Goal: Task Accomplishment & Management: Complete application form

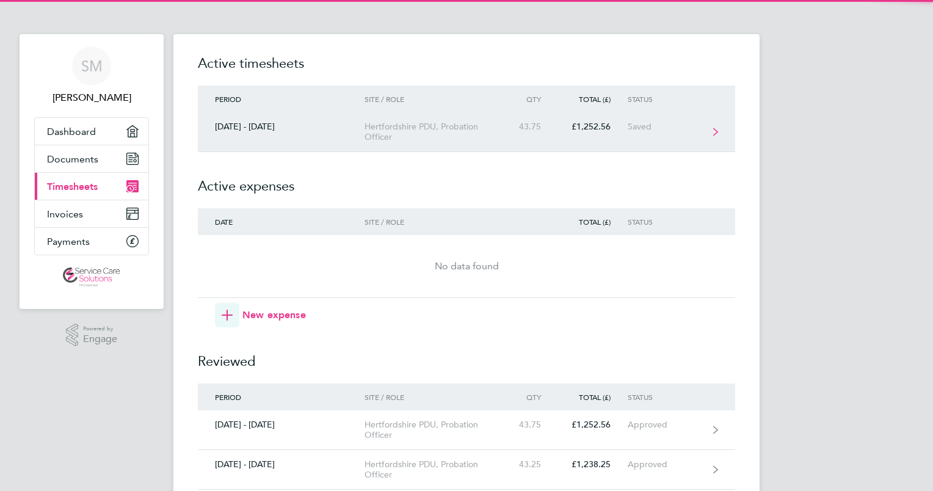
click at [370, 137] on div "Hertfordshire PDU, Probation Officer" at bounding box center [434, 131] width 140 height 21
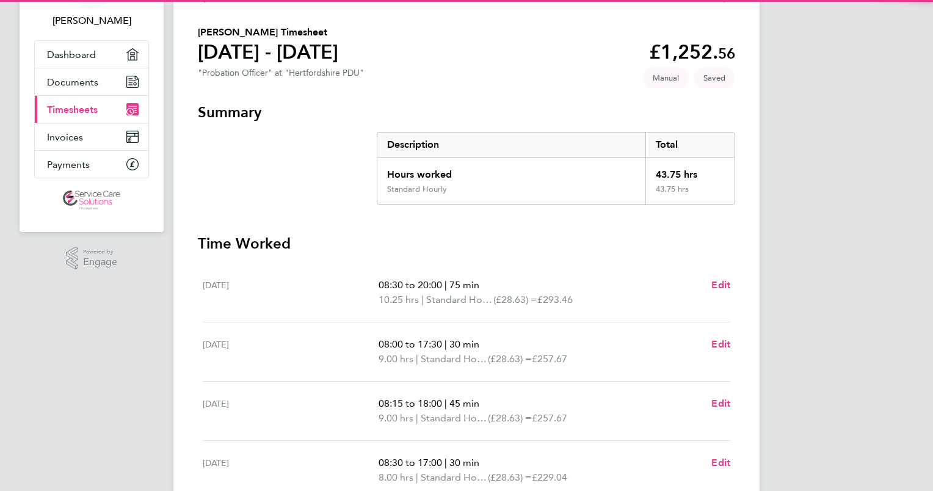
scroll to position [244, 0]
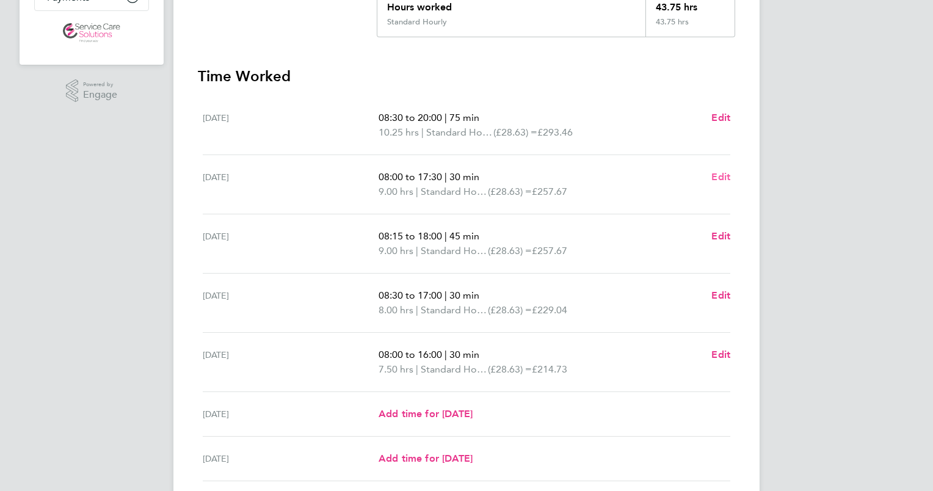
click at [718, 178] on span "Edit" at bounding box center [720, 177] width 19 height 12
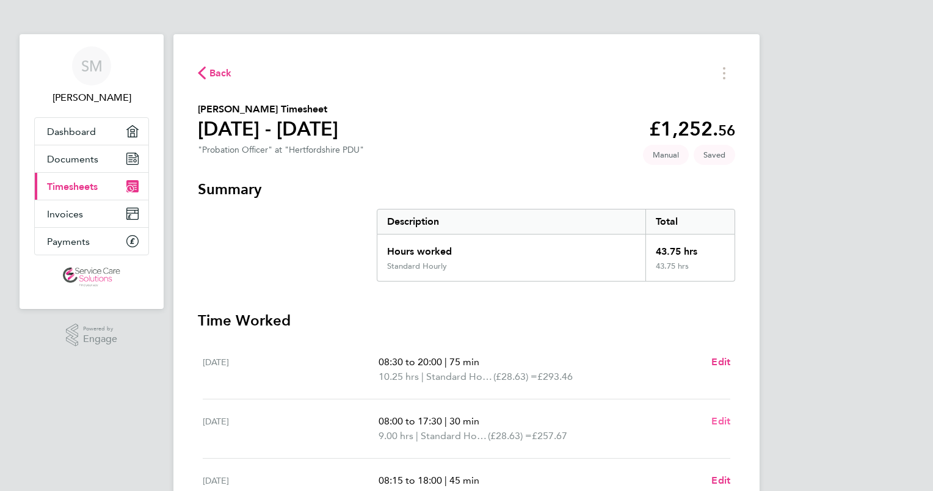
select select "30"
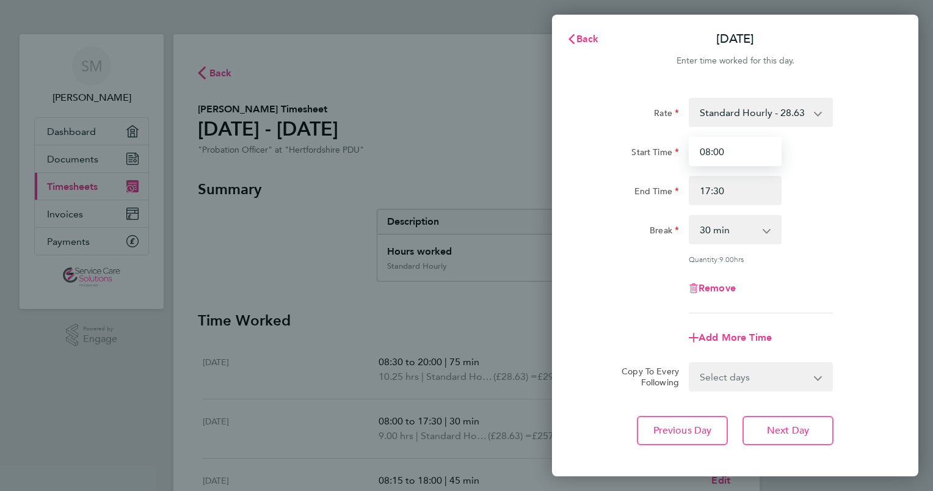
drag, startPoint x: 747, startPoint y: 154, endPoint x: 627, endPoint y: 162, distance: 120.5
click at [627, 162] on div "Start Time 08:00" at bounding box center [735, 151] width 308 height 29
type input "08:45"
drag, startPoint x: 741, startPoint y: 192, endPoint x: 632, endPoint y: 189, distance: 109.3
click at [632, 189] on div "End Time 17:30" at bounding box center [735, 190] width 308 height 29
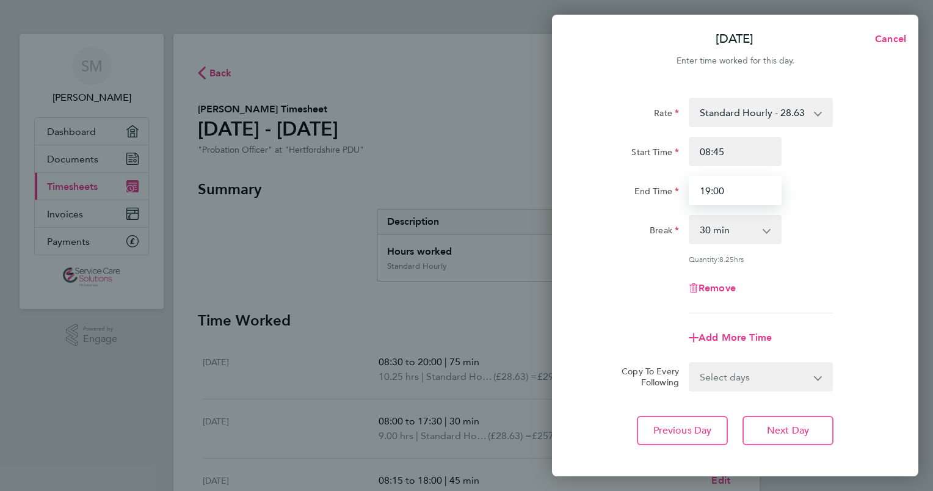
type input "19:00"
click at [732, 234] on select "0 min 15 min 30 min 45 min 60 min 75 min 90 min" at bounding box center [728, 229] width 76 height 27
click at [690, 216] on select "0 min 15 min 30 min 45 min 60 min 75 min 90 min" at bounding box center [728, 229] width 76 height 27
click at [727, 233] on select "0 min 15 min 30 min 45 min 60 min 75 min 90 min" at bounding box center [728, 229] width 76 height 27
select select "45"
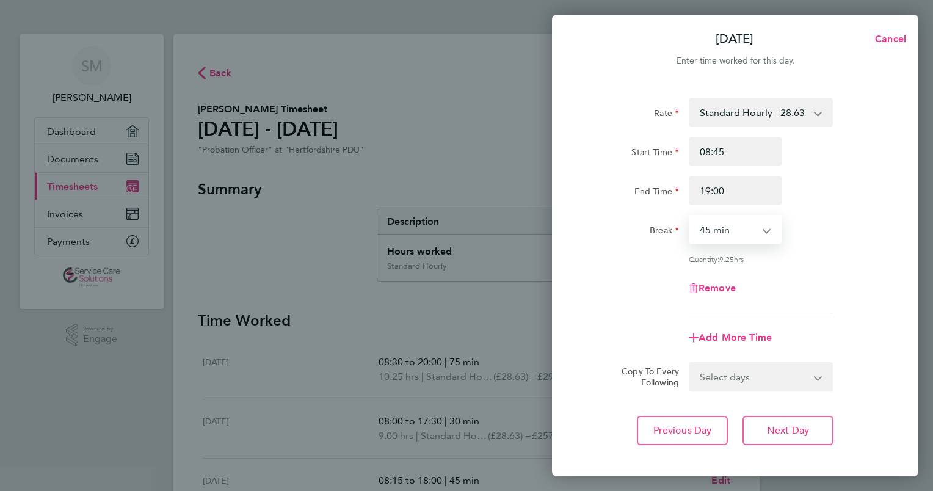
click at [690, 216] on select "0 min 15 min 30 min 45 min 60 min 75 min 90 min" at bounding box center [728, 229] width 76 height 27
click at [681, 427] on span "Previous Day" at bounding box center [682, 430] width 59 height 12
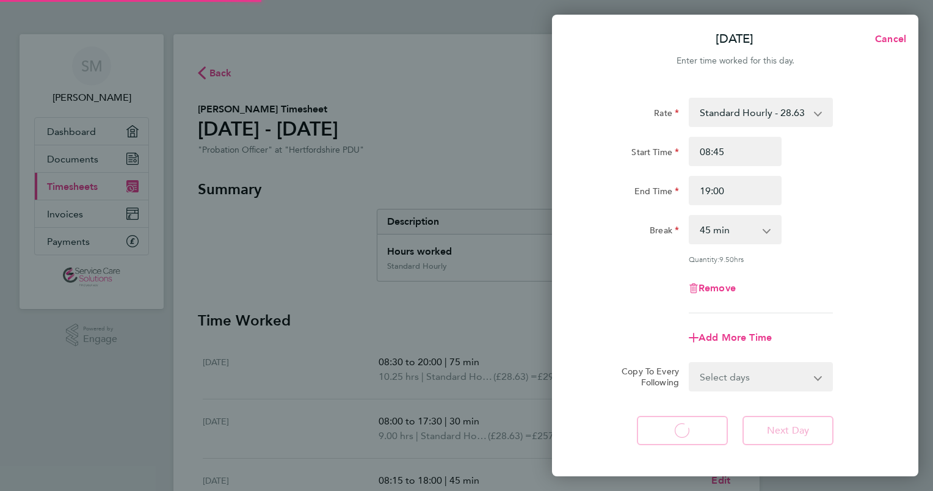
select select "75"
click at [586, 39] on span "Back" at bounding box center [587, 39] width 23 height 12
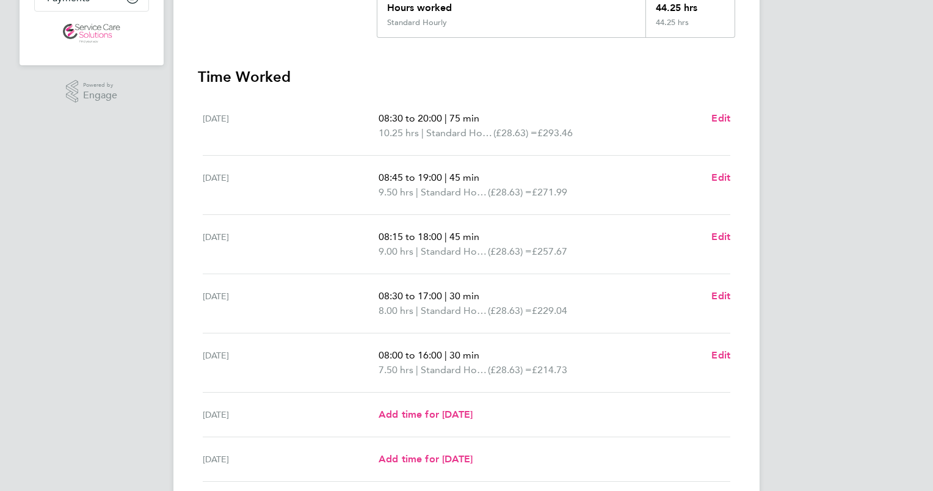
scroll to position [244, 0]
click at [715, 115] on span "Edit" at bounding box center [720, 118] width 19 height 12
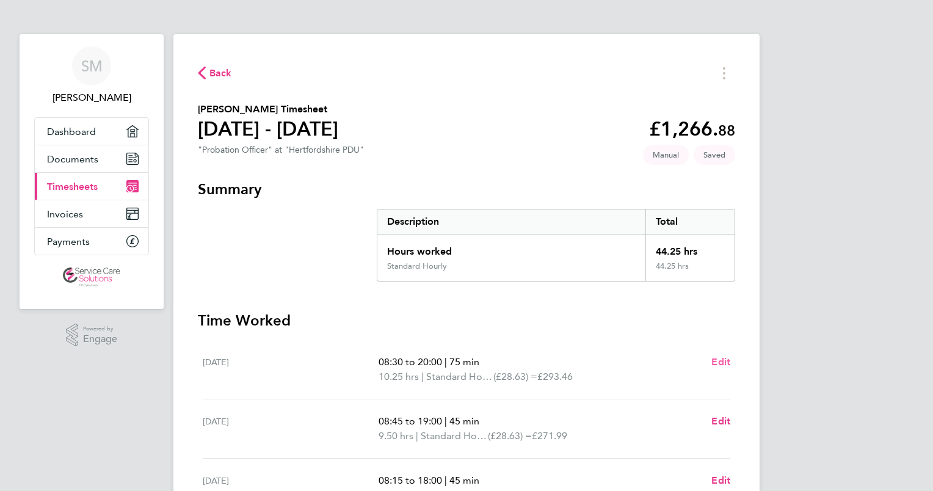
select select "75"
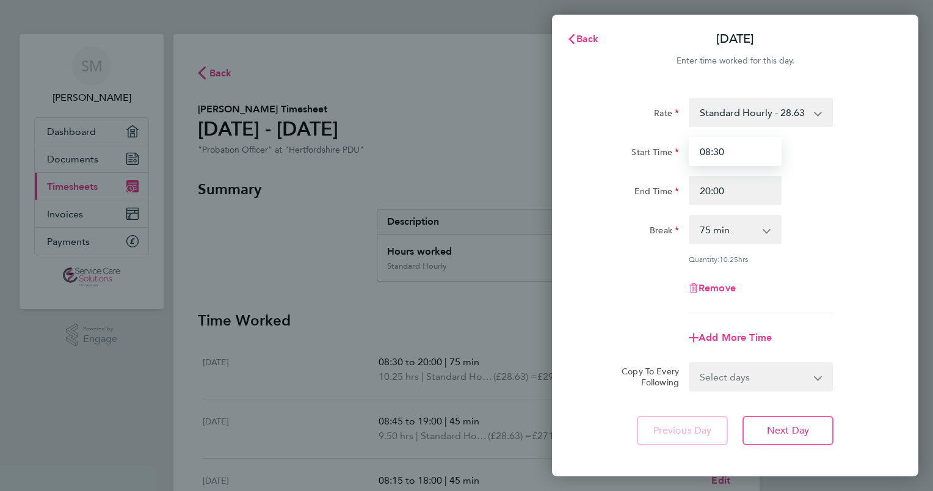
drag, startPoint x: 727, startPoint y: 151, endPoint x: 648, endPoint y: 152, distance: 79.3
click at [648, 152] on div "Start Time 08:30" at bounding box center [735, 151] width 308 height 29
type input "09:00"
click at [763, 433] on button "Next Day" at bounding box center [787, 430] width 91 height 29
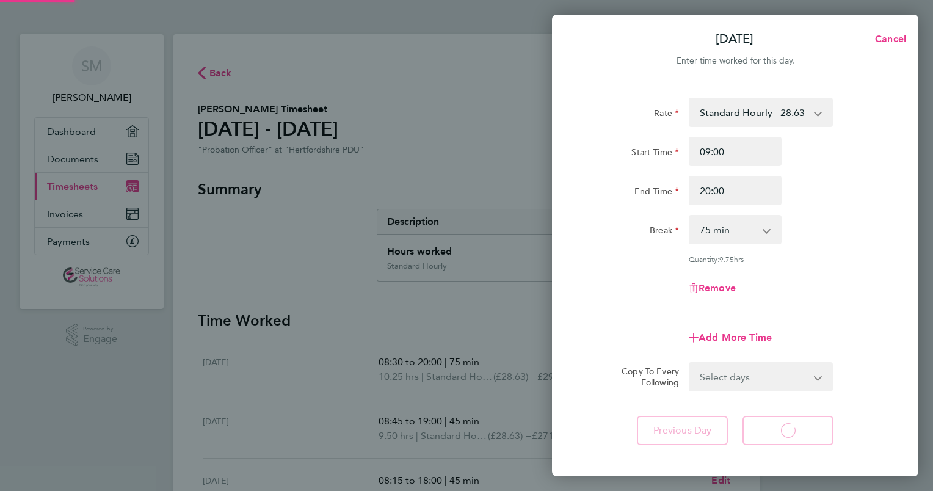
select select "45"
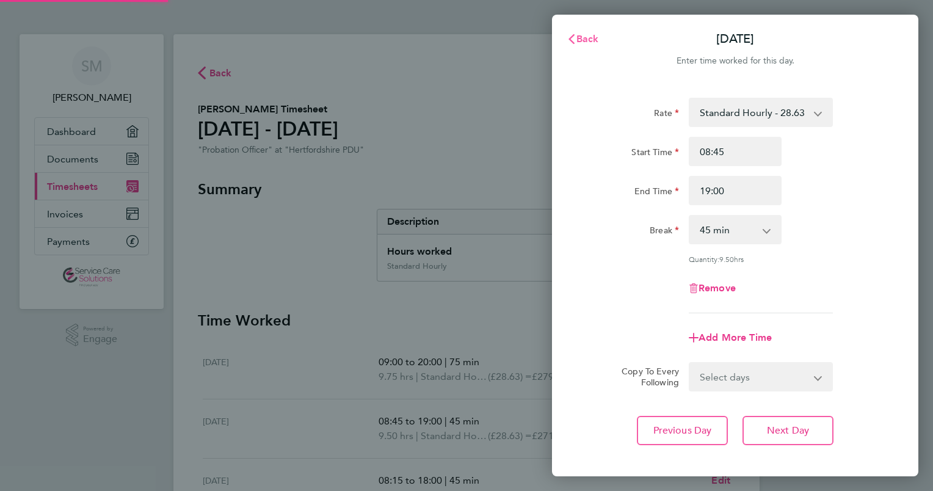
click at [586, 43] on span "Back" at bounding box center [587, 39] width 23 height 12
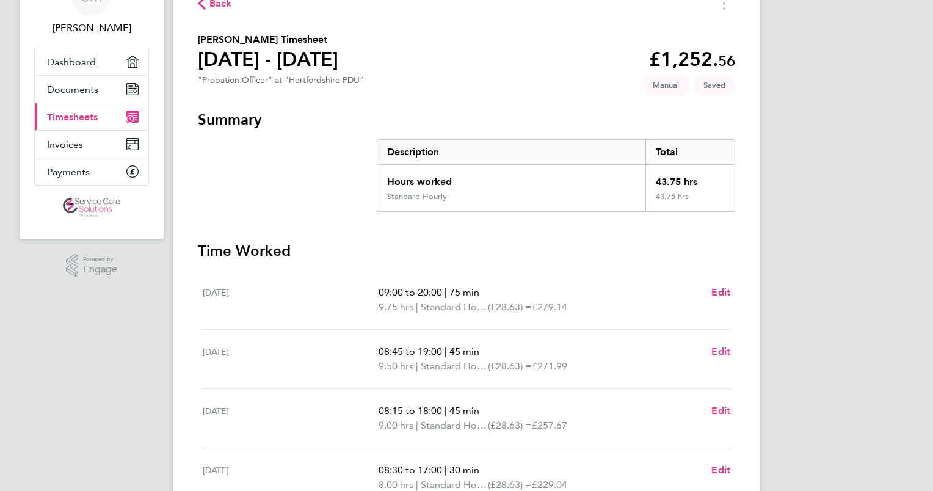
scroll to position [244, 0]
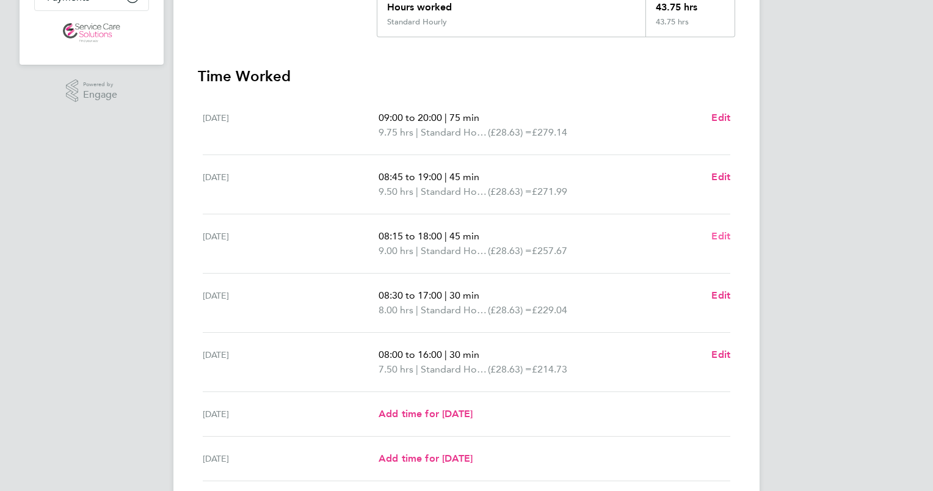
click at [714, 232] on span "Edit" at bounding box center [720, 236] width 19 height 12
select select "45"
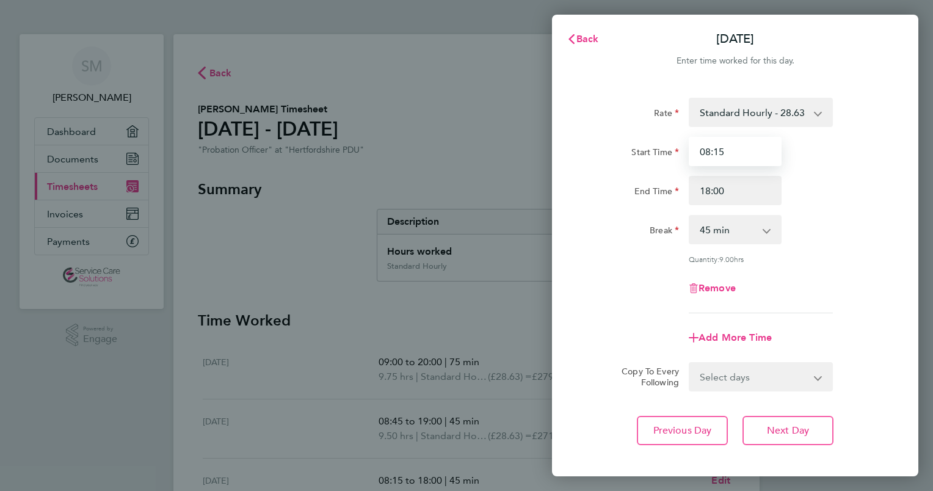
click at [726, 151] on input "08:15" at bounding box center [734, 151] width 93 height 29
type input "08:00"
drag, startPoint x: 733, startPoint y: 187, endPoint x: 606, endPoint y: 178, distance: 127.2
click at [606, 178] on div "End Time 18:00" at bounding box center [735, 190] width 308 height 29
type input "17:30"
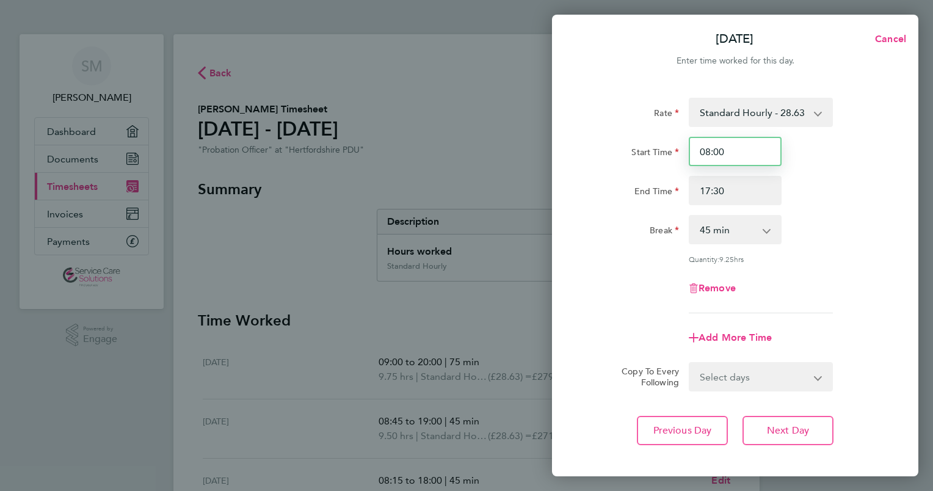
click at [726, 156] on input "08:00" at bounding box center [734, 151] width 93 height 29
type input "08:15"
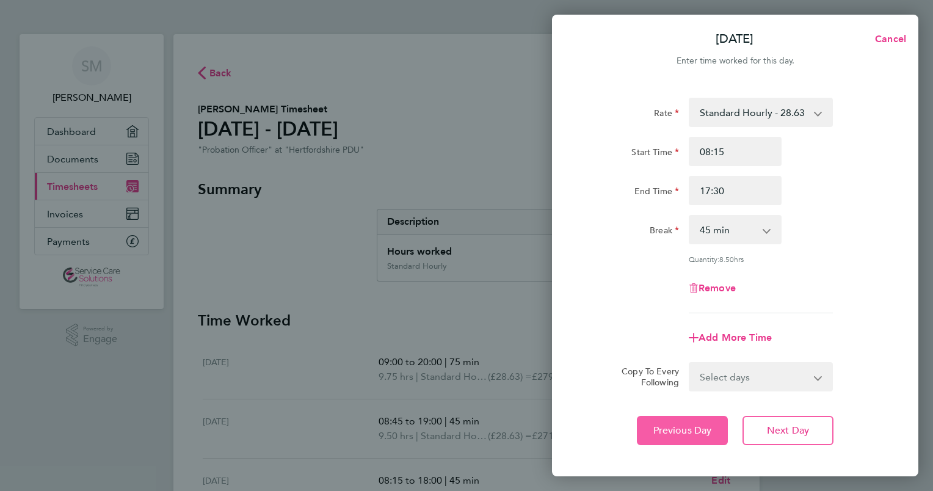
click at [682, 432] on span "Previous Day" at bounding box center [682, 430] width 59 height 12
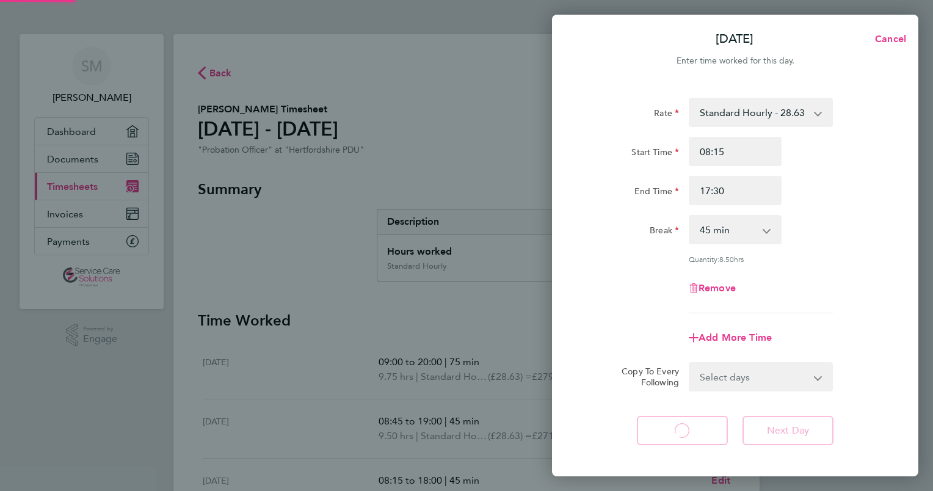
select select "45"
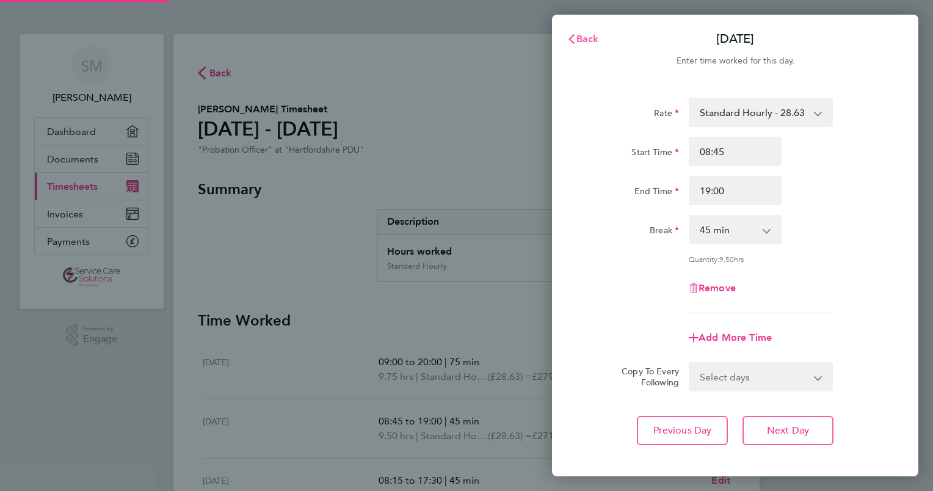
click at [585, 40] on span "Back" at bounding box center [587, 39] width 23 height 12
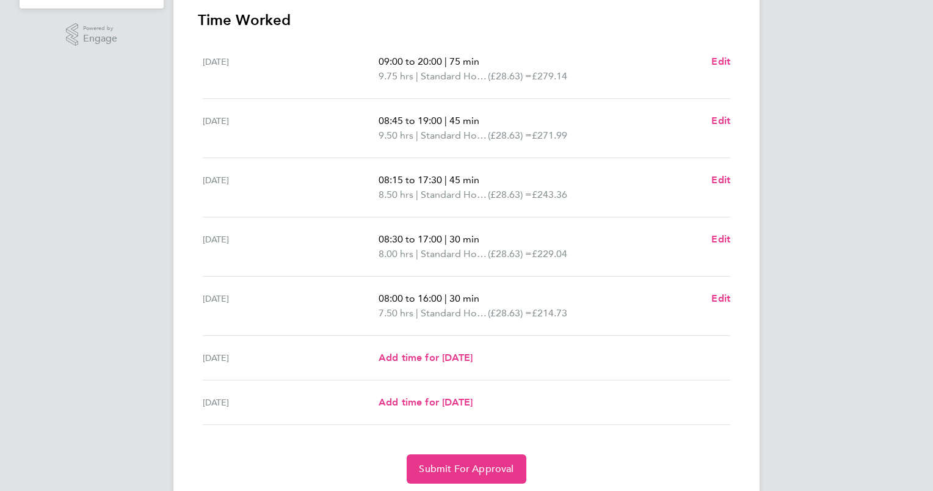
scroll to position [305, 0]
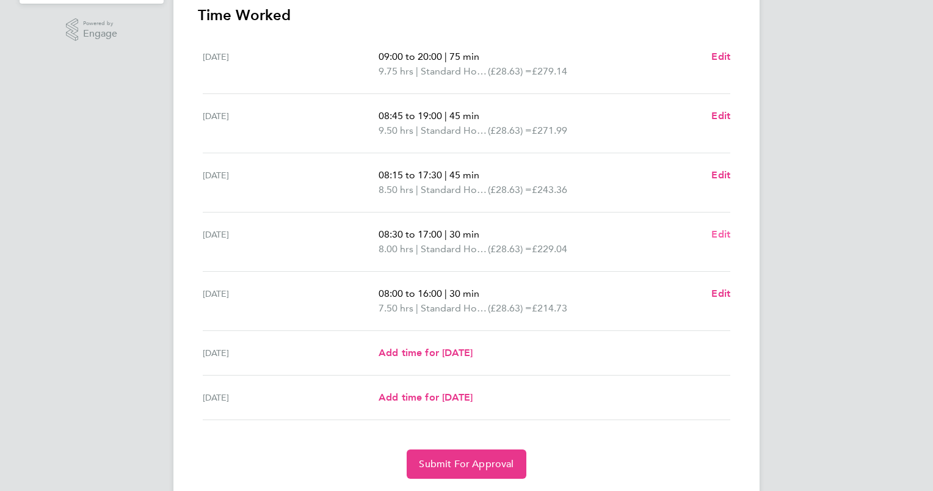
click at [715, 234] on span "Edit" at bounding box center [720, 234] width 19 height 12
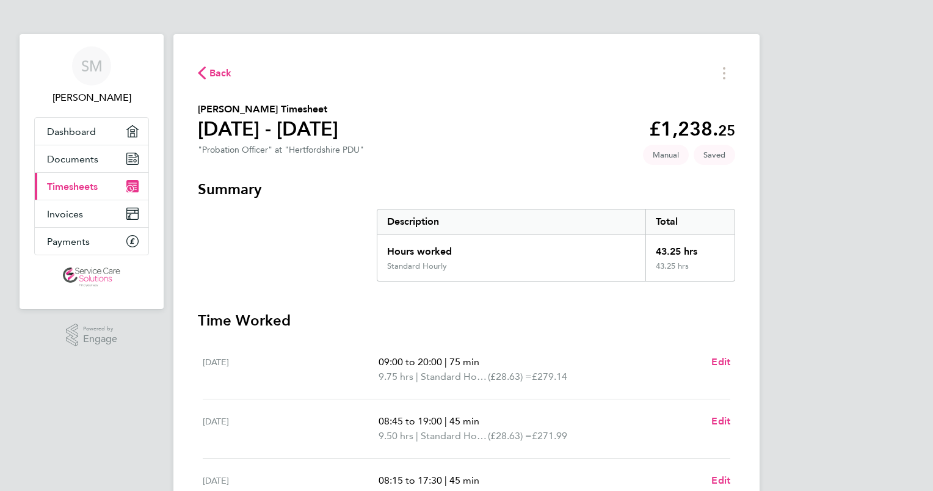
select select "30"
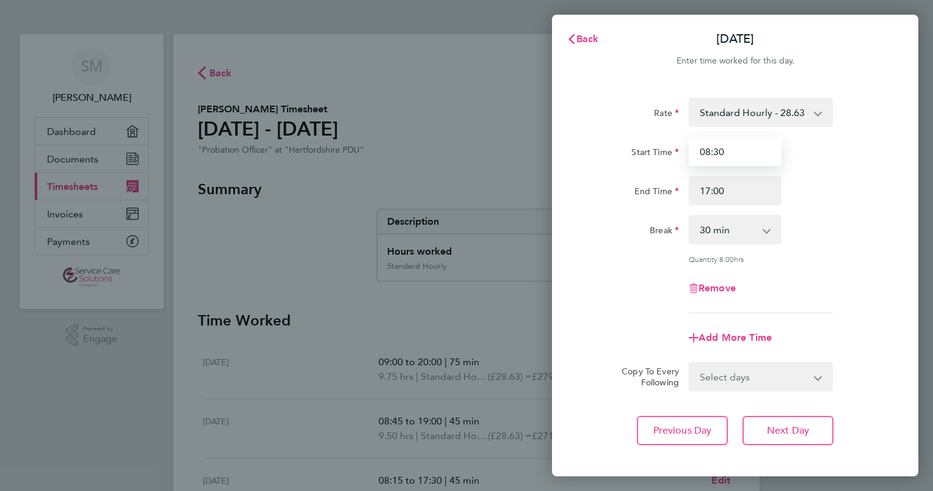
click at [740, 147] on input "08:30" at bounding box center [734, 151] width 93 height 29
type input "08:00"
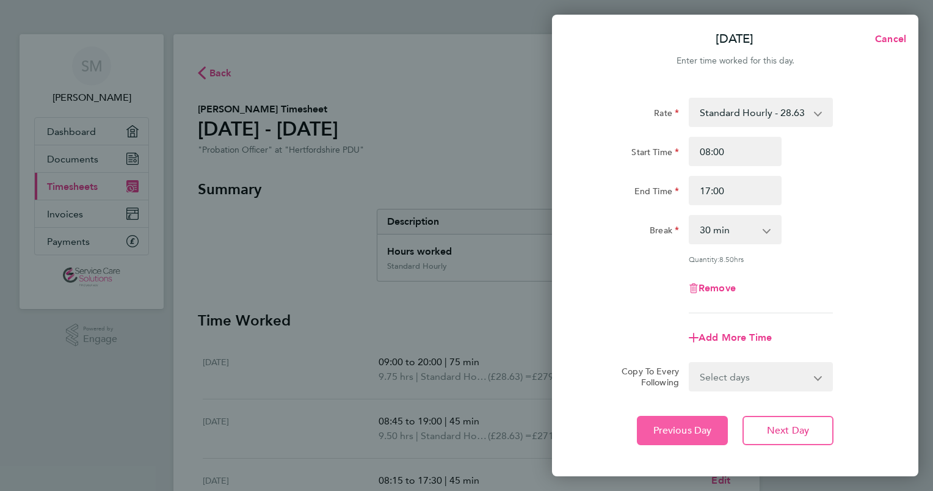
click at [696, 424] on span "Previous Day" at bounding box center [682, 430] width 59 height 12
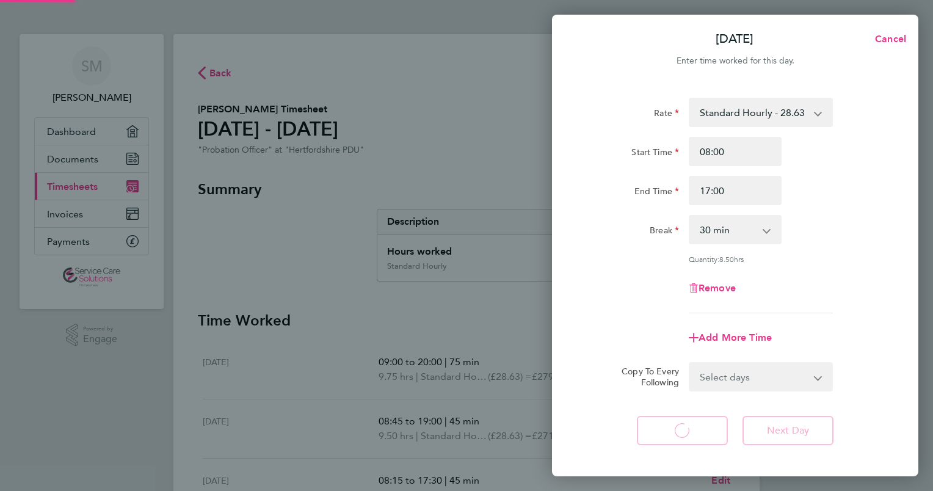
select select "45"
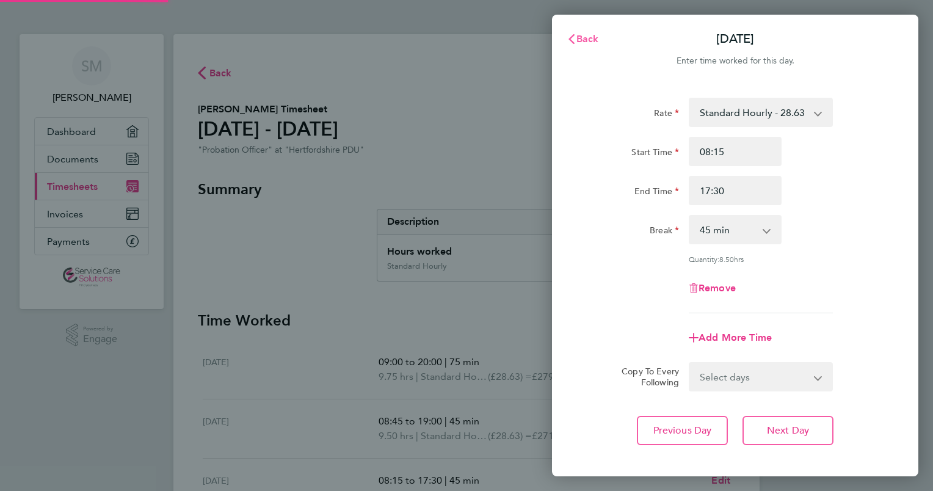
click at [581, 40] on span "Back" at bounding box center [587, 39] width 23 height 12
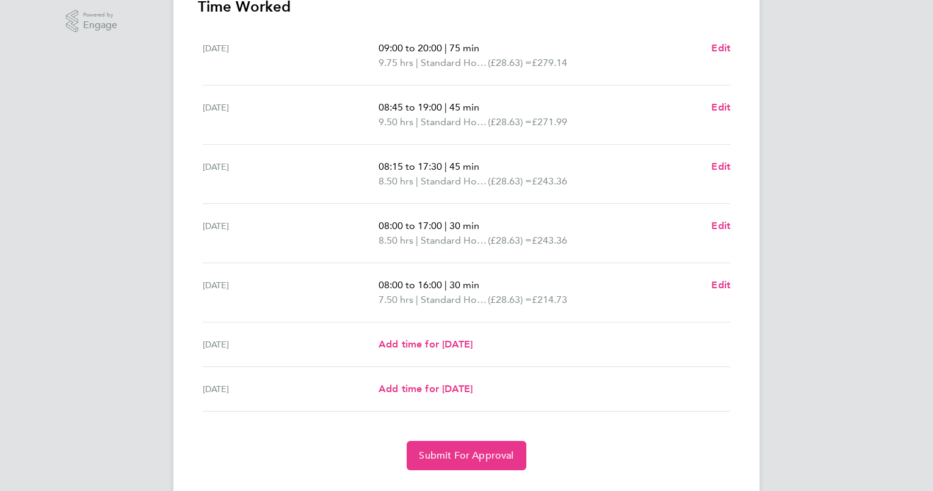
scroll to position [341, 0]
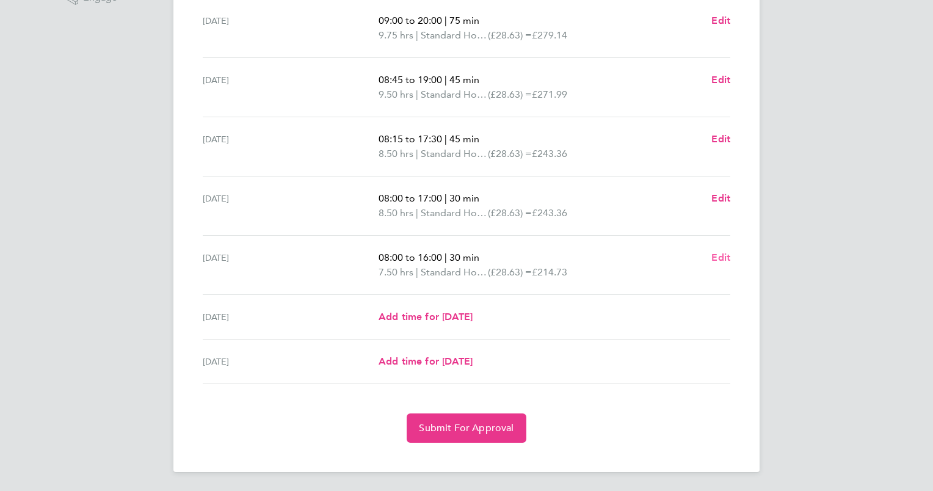
click at [718, 259] on span "Edit" at bounding box center [720, 257] width 19 height 12
select select "30"
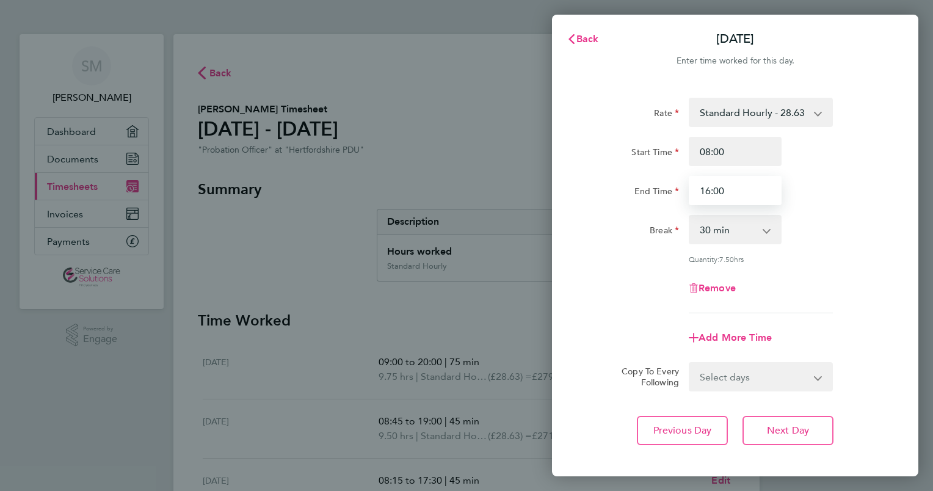
drag, startPoint x: 759, startPoint y: 192, endPoint x: 688, endPoint y: 189, distance: 70.8
click at [688, 189] on input "16:00" at bounding box center [734, 190] width 93 height 29
type input "15:30"
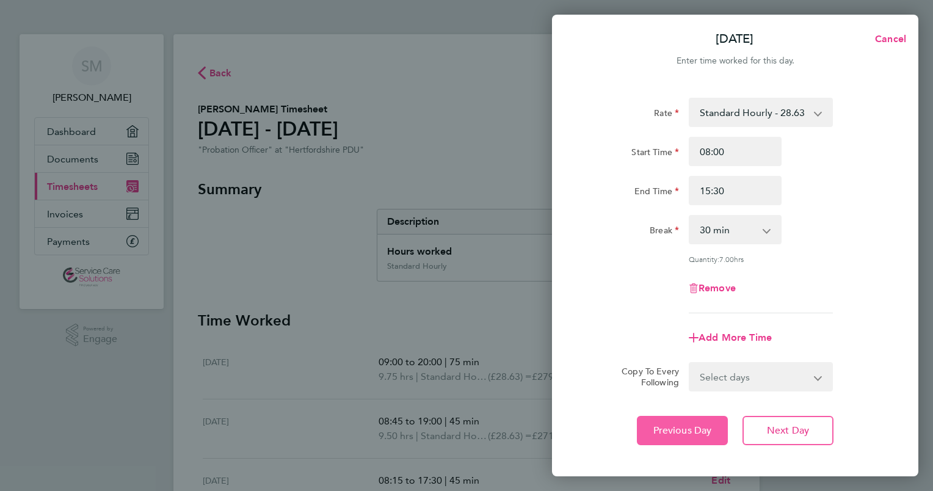
click at [657, 433] on span "Previous Day" at bounding box center [682, 430] width 59 height 12
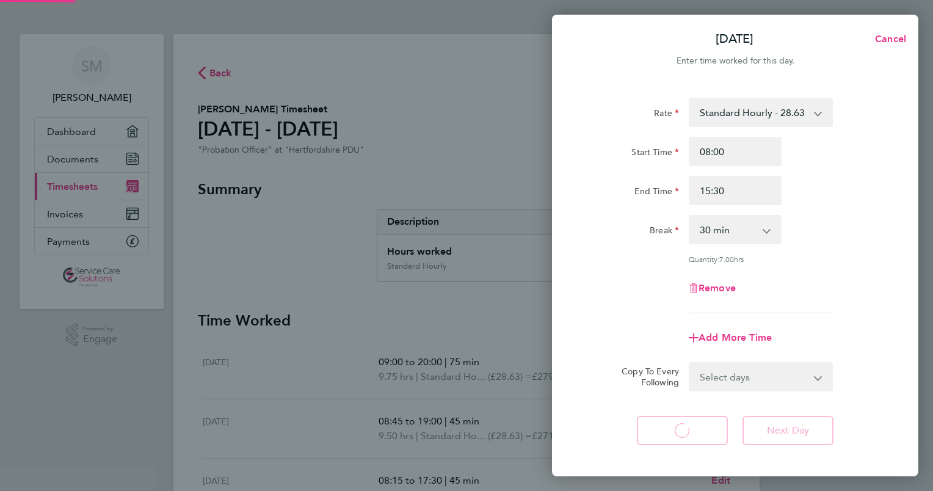
select select "30"
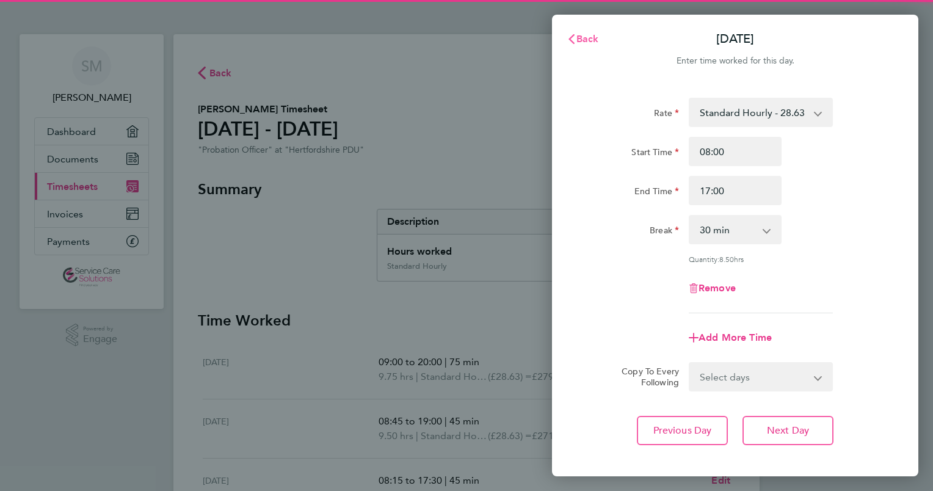
click at [582, 34] on span "Back" at bounding box center [587, 39] width 23 height 12
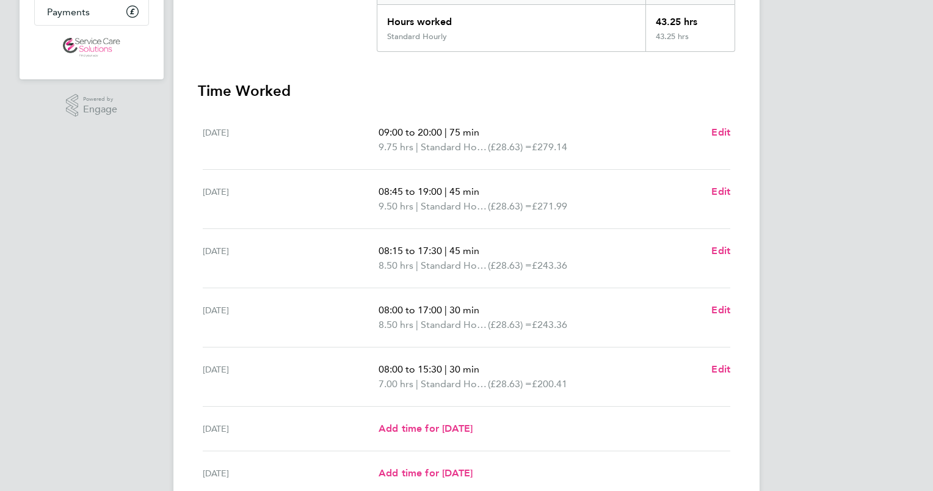
scroll to position [244, 0]
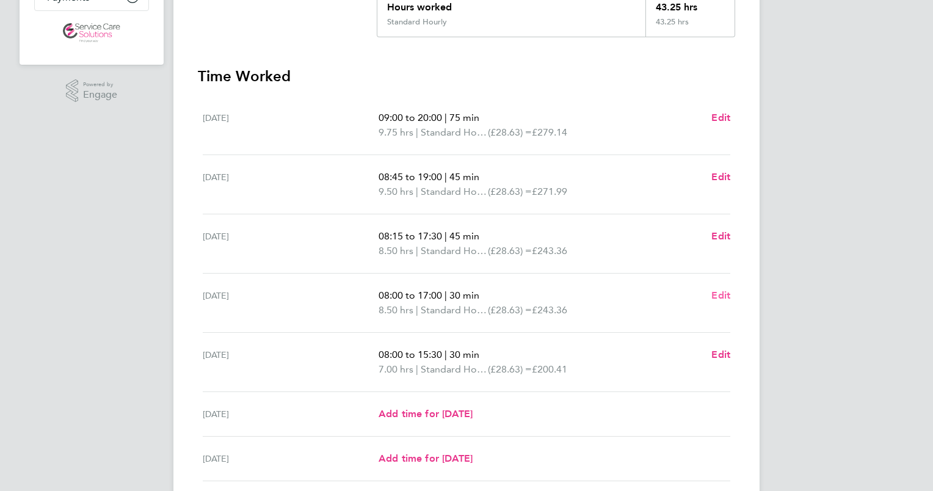
click at [725, 297] on span "Edit" at bounding box center [720, 295] width 19 height 12
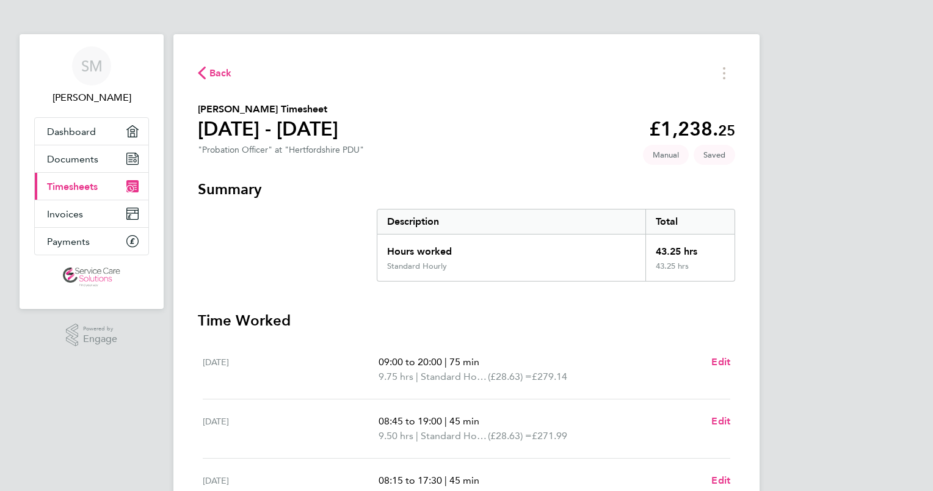
select select "30"
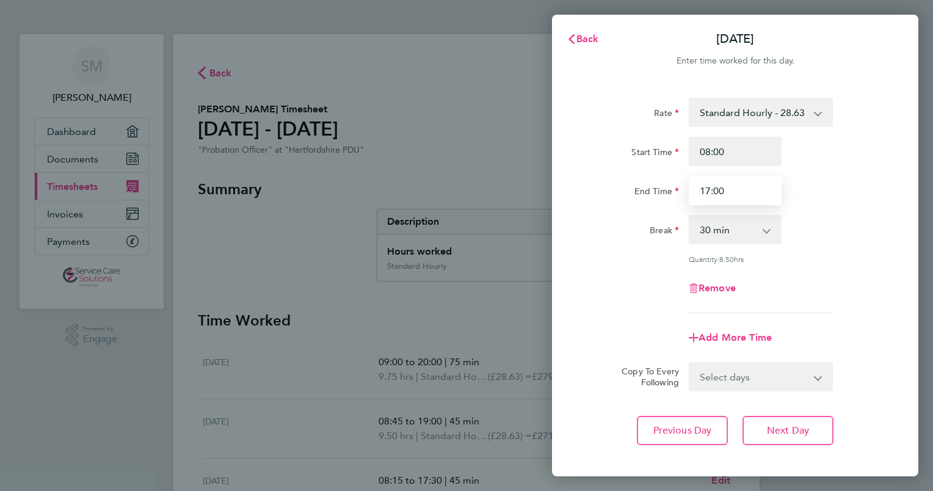
click at [729, 192] on input "17:00" at bounding box center [734, 190] width 93 height 29
type input "17:30"
click at [748, 228] on select "0 min 15 min 30 min 45 min 60 min 75 min 90 min" at bounding box center [728, 229] width 76 height 27
select select "45"
click at [690, 216] on select "0 min 15 min 30 min 45 min 60 min 75 min 90 min" at bounding box center [728, 229] width 76 height 27
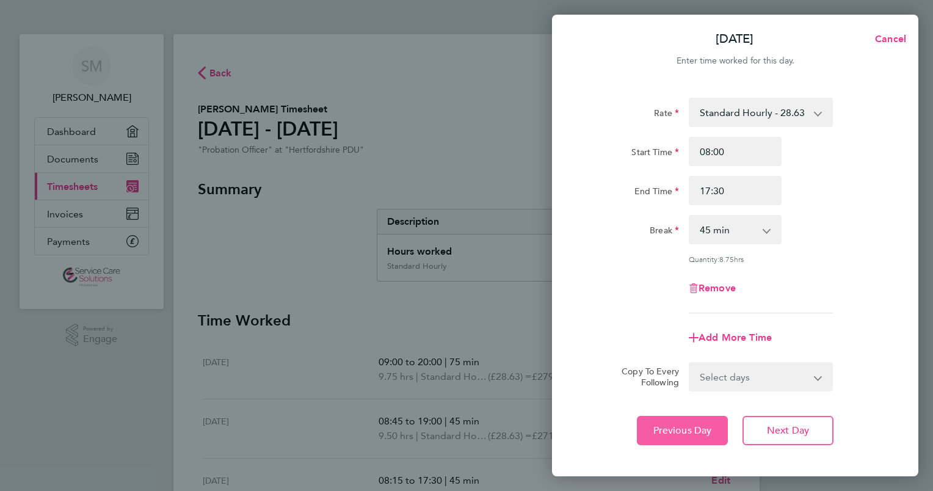
click at [668, 424] on span "Previous Day" at bounding box center [682, 430] width 59 height 12
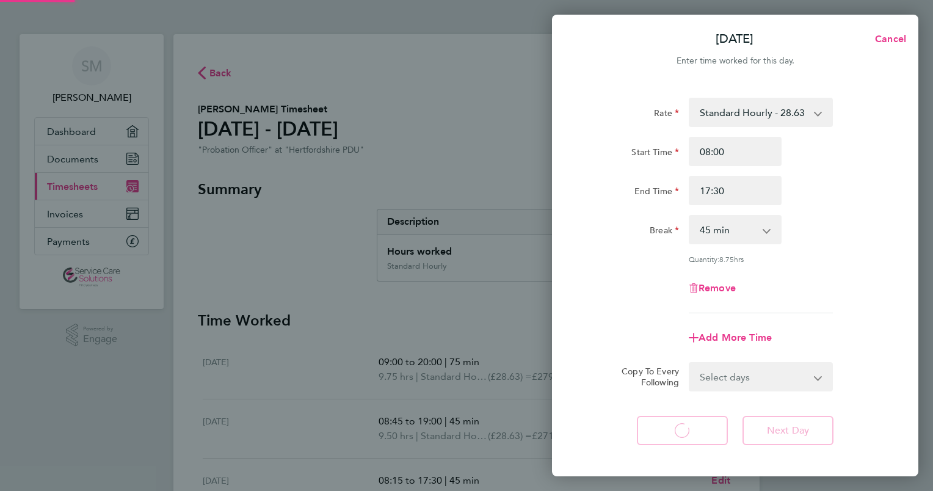
select select "45"
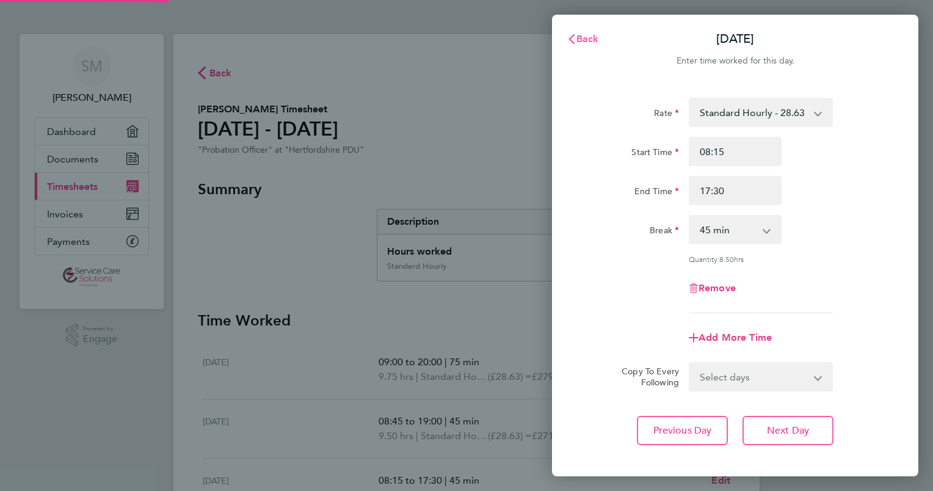
click at [580, 39] on span "Back" at bounding box center [587, 39] width 23 height 12
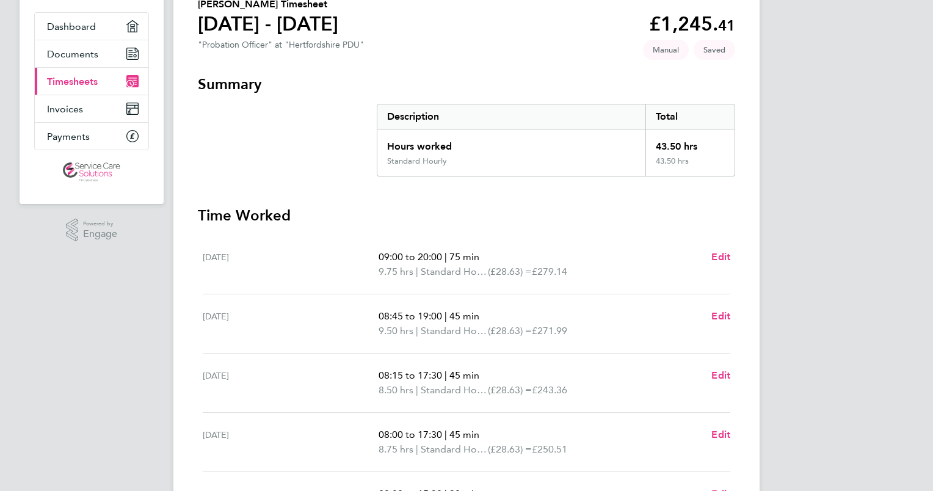
scroll to position [183, 0]
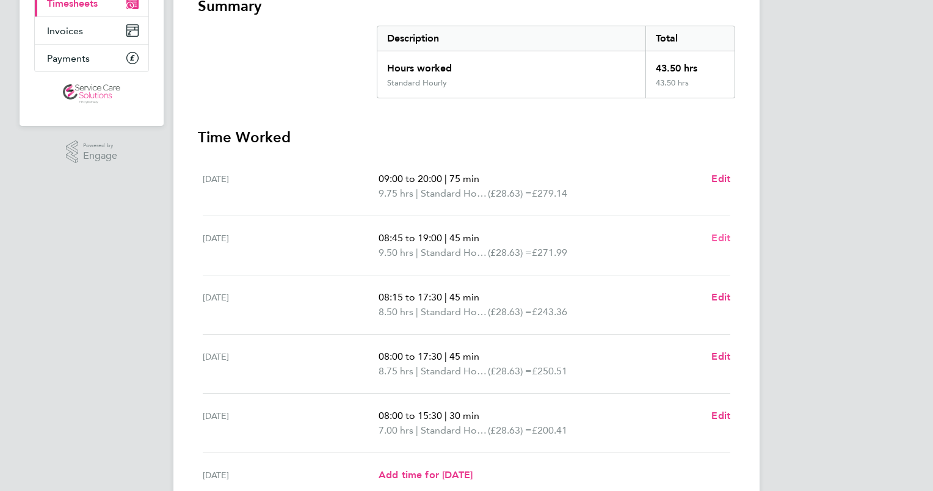
click at [717, 242] on span "Edit" at bounding box center [720, 238] width 19 height 12
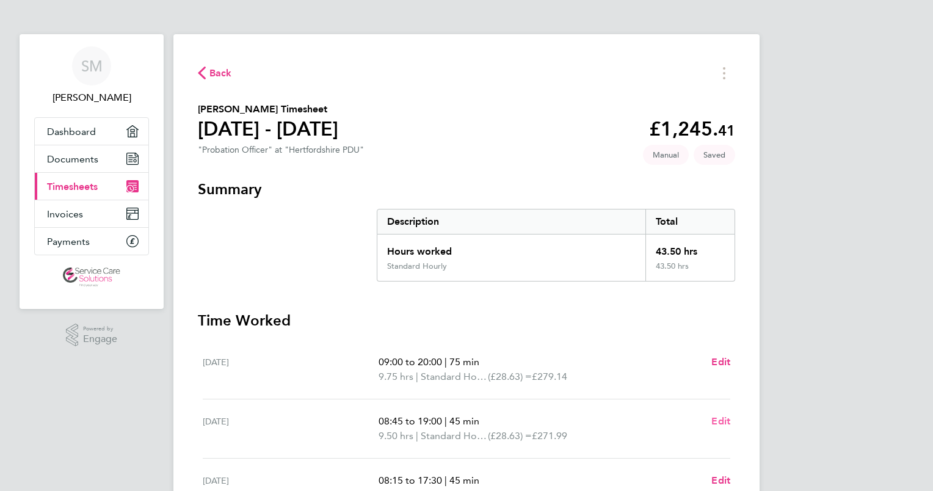
select select "45"
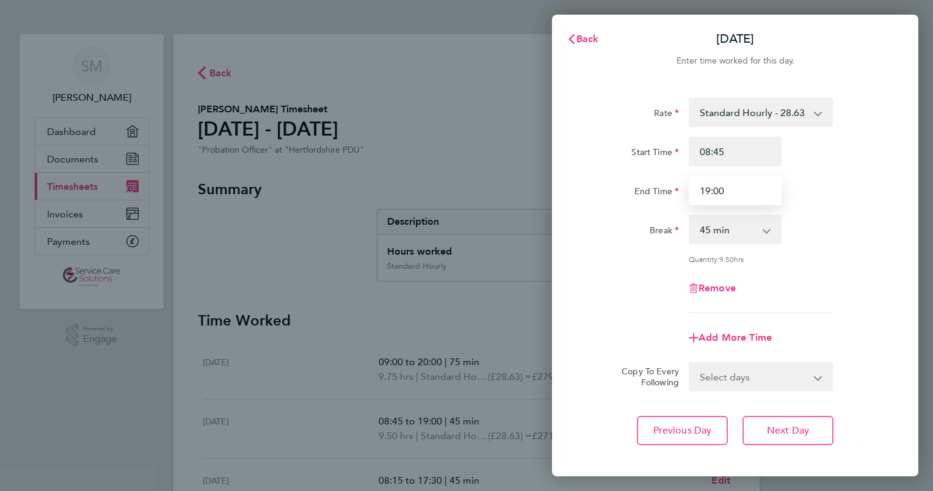
click at [728, 192] on input "19:00" at bounding box center [734, 190] width 93 height 29
type input "19:15"
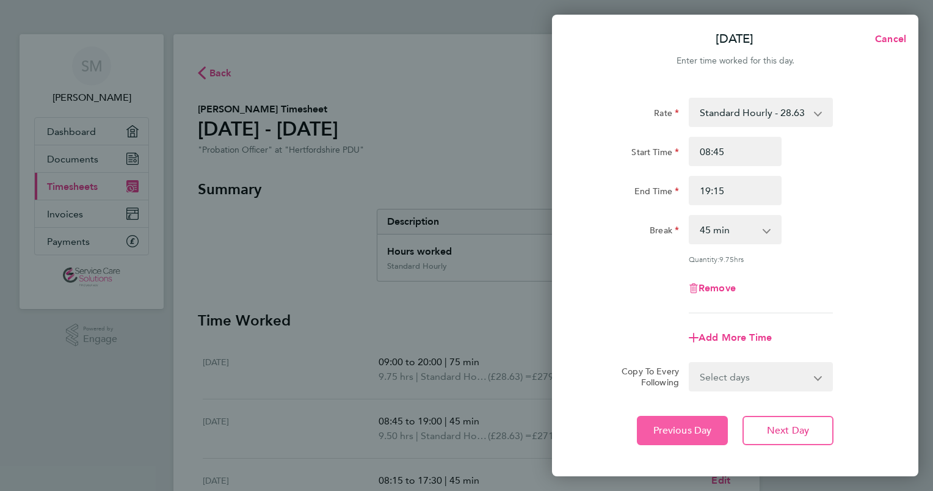
click at [698, 430] on span "Previous Day" at bounding box center [682, 430] width 59 height 12
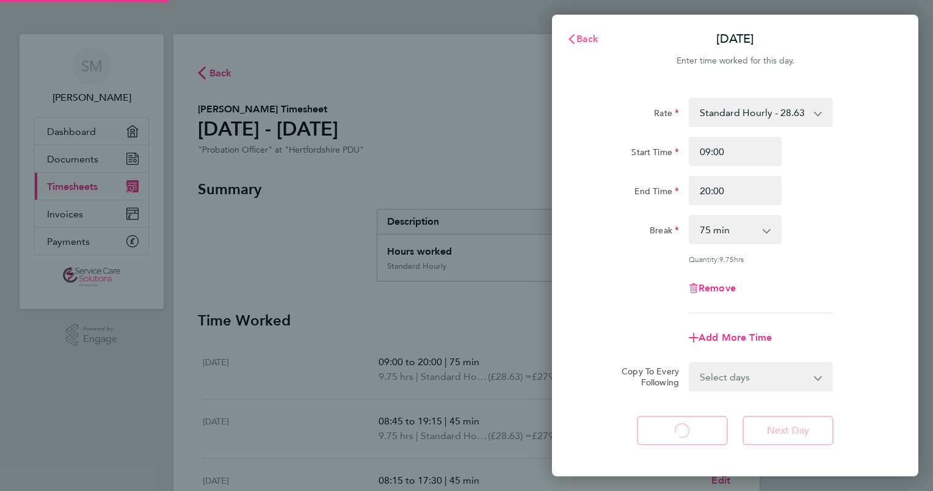
select select "75"
click at [586, 37] on span "Back" at bounding box center [587, 39] width 23 height 12
